Goal: Check status: Check status

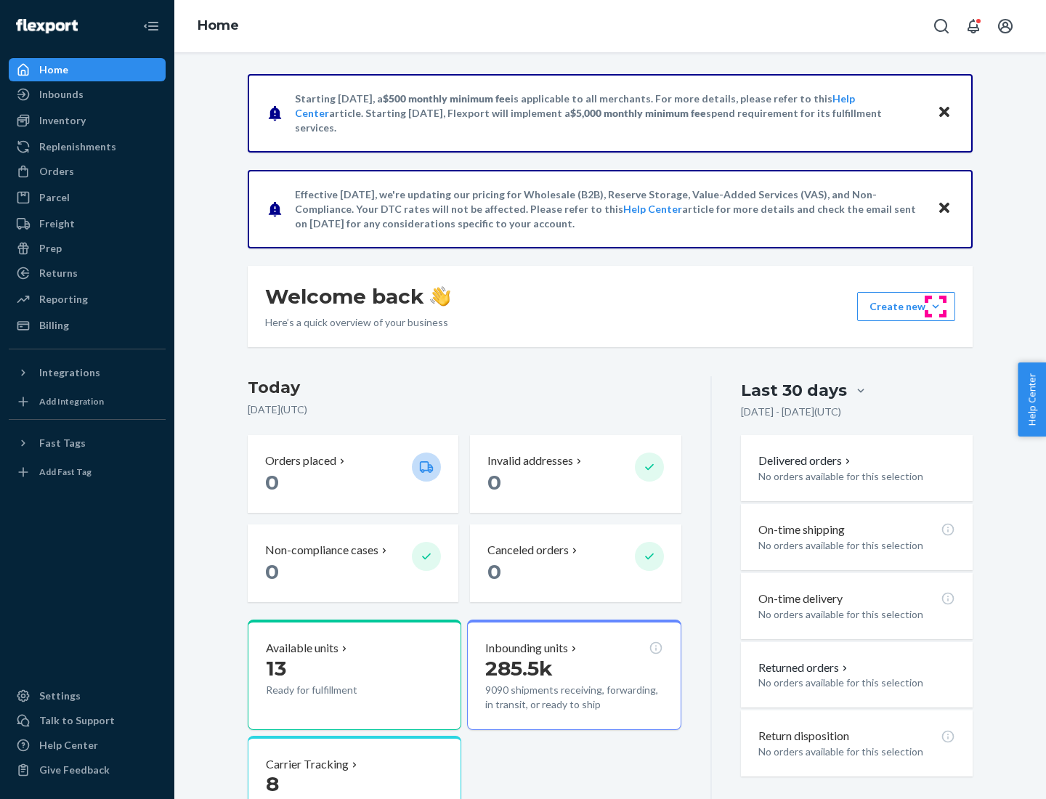
click at [936, 307] on button "Create new Create new inbound Create new order Create new product" at bounding box center [906, 306] width 98 height 29
click at [60, 94] on div "Inbounds" at bounding box center [61, 94] width 44 height 15
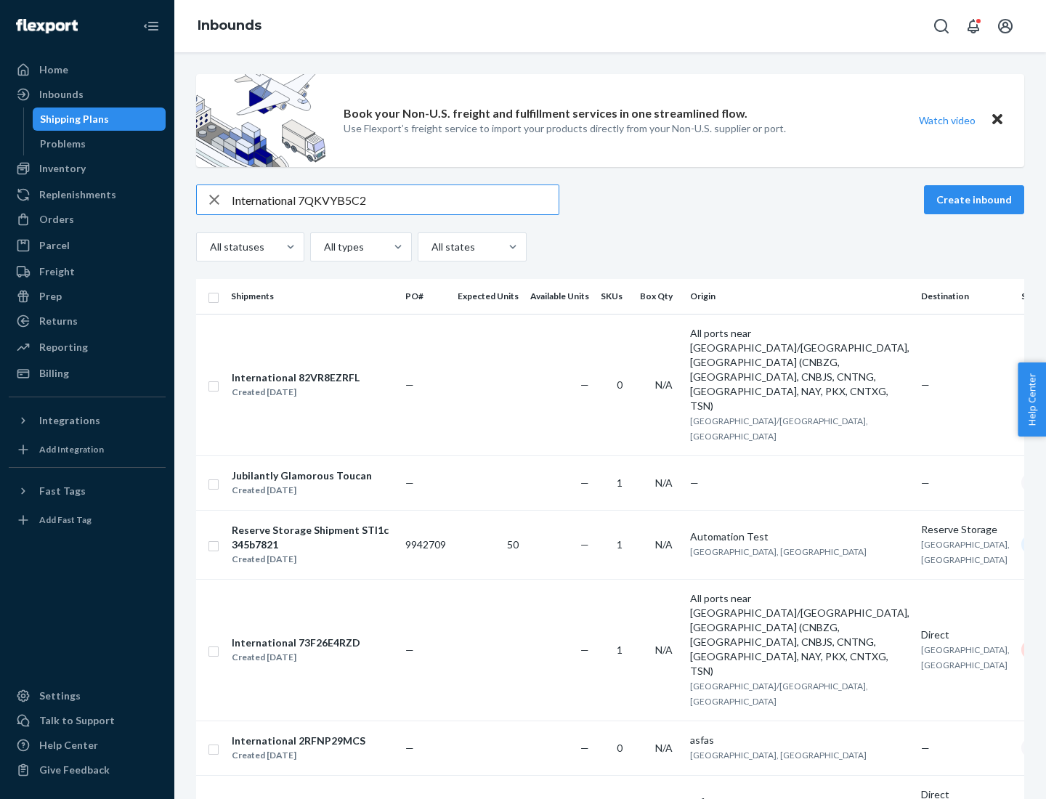
type input "International 7QKVYB5C29"
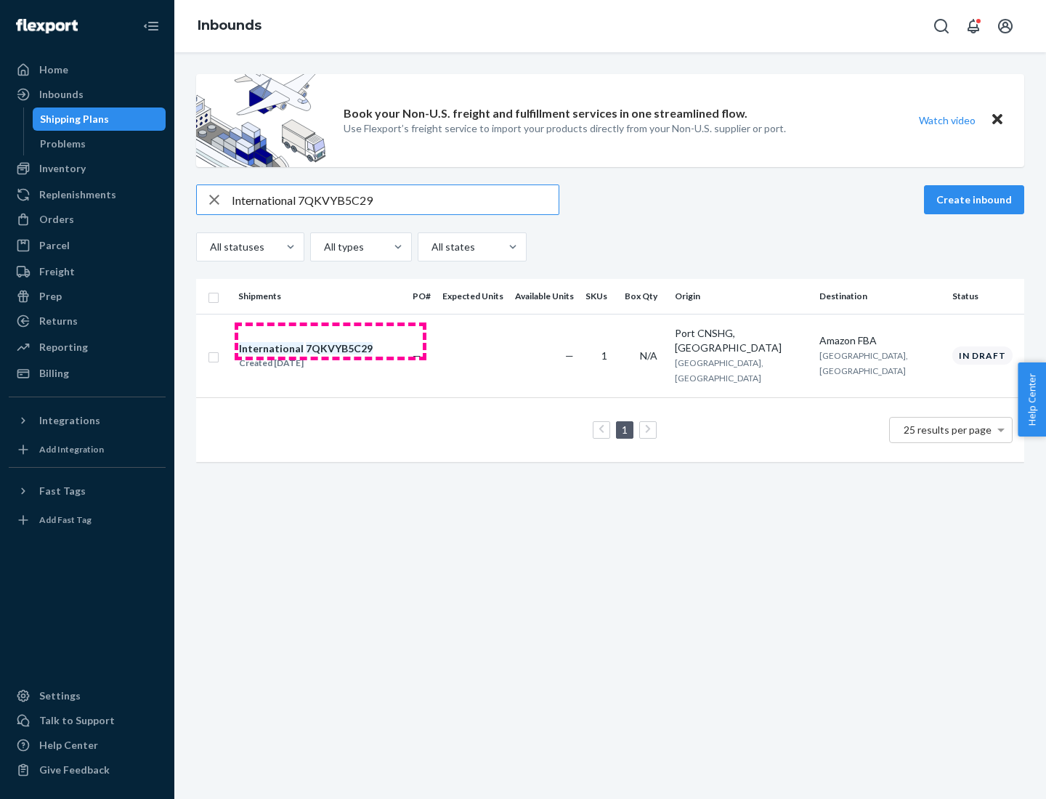
click at [331, 356] on div "Created [DATE]" at bounding box center [306, 363] width 134 height 15
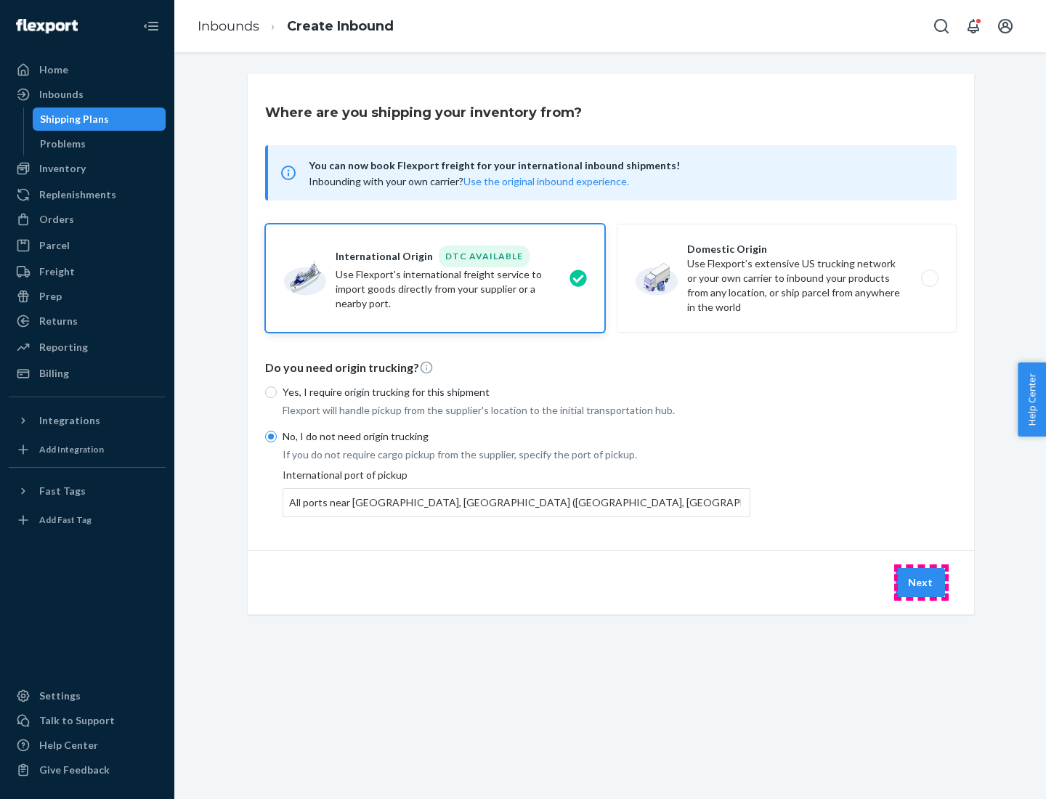
click at [921, 582] on button "Next" at bounding box center [920, 582] width 49 height 29
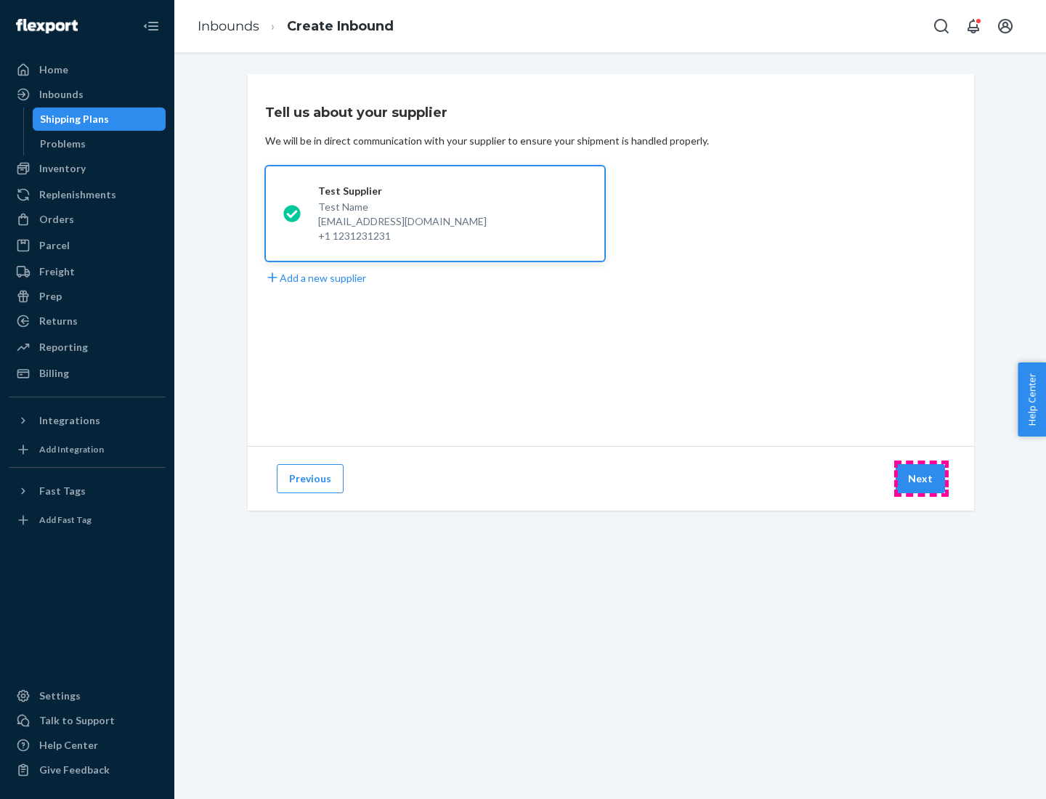
click at [921, 479] on button "Next" at bounding box center [920, 478] width 49 height 29
